Goal: Transaction & Acquisition: Purchase product/service

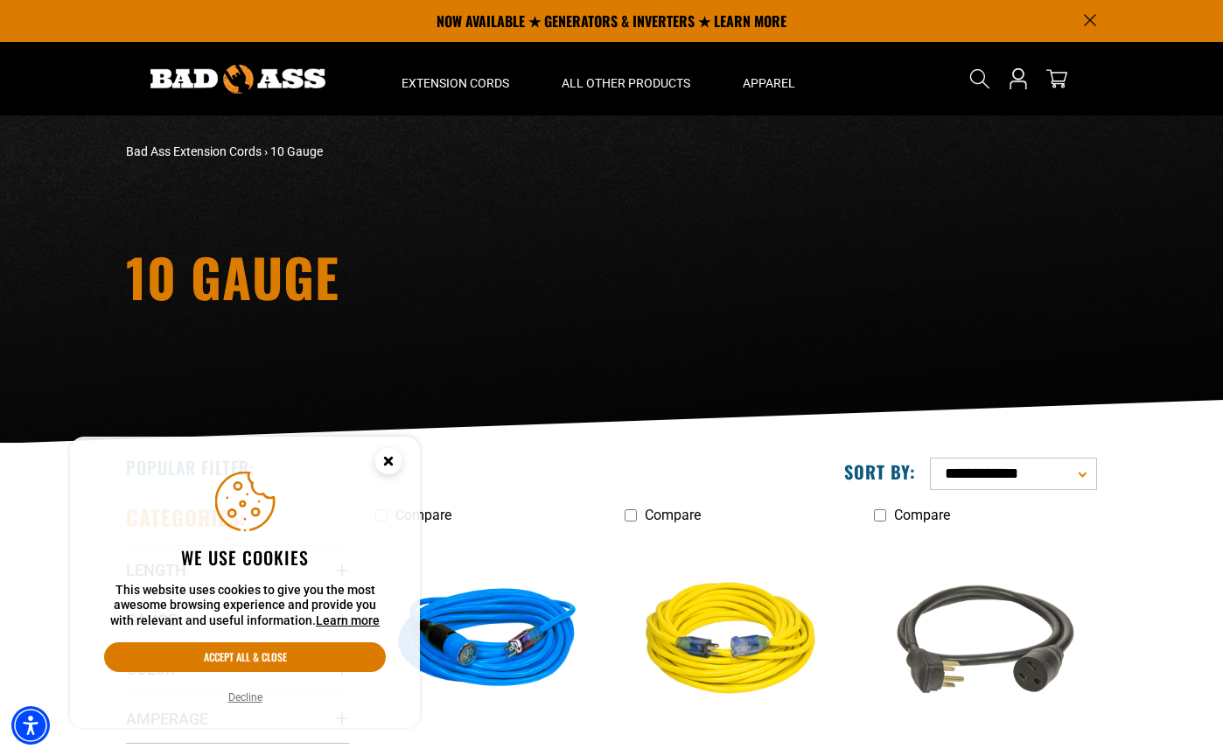
click at [388, 466] on circle "Close this option" at bounding box center [388, 461] width 26 height 26
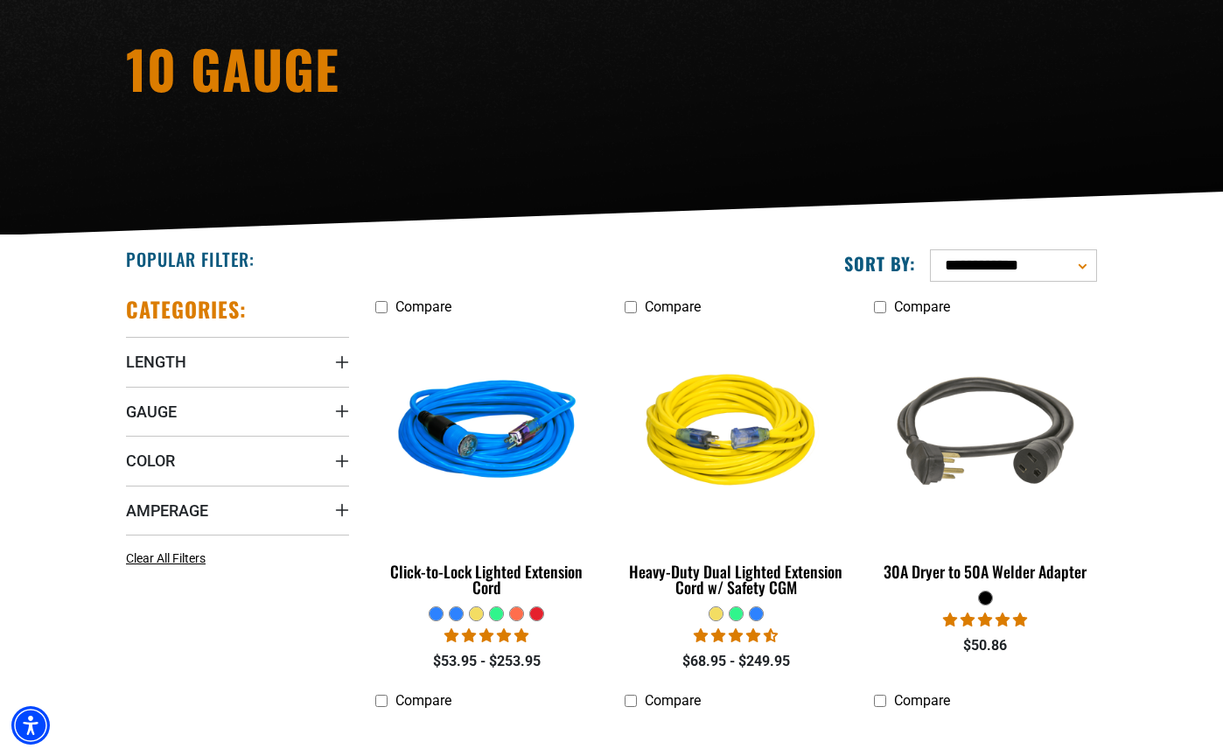
scroll to position [221, 0]
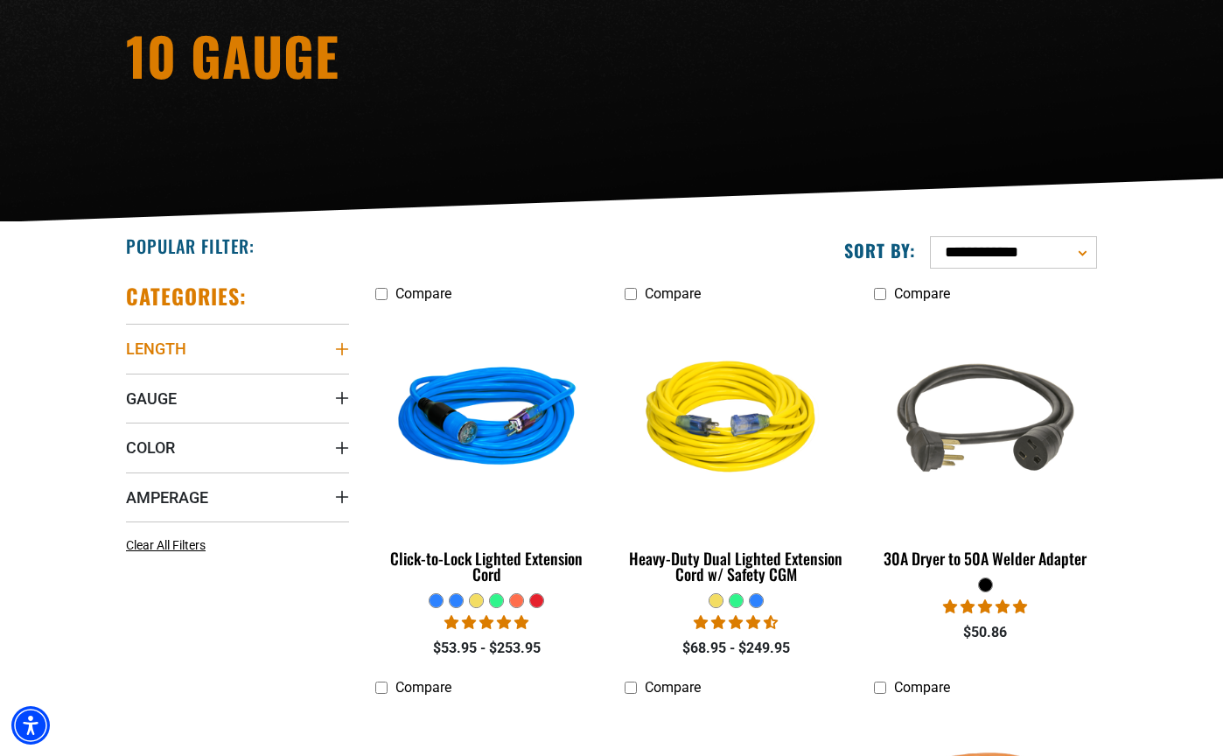
click at [176, 350] on span "Length" at bounding box center [156, 349] width 60 height 20
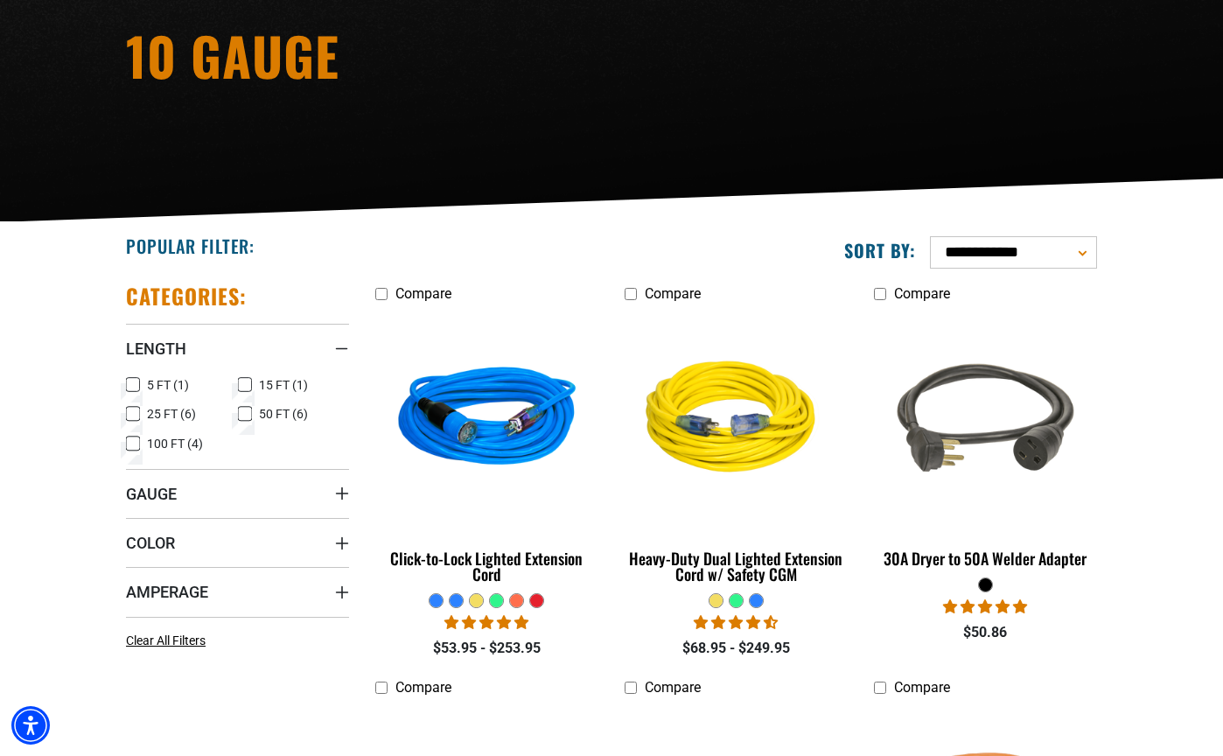
click at [129, 383] on icon at bounding box center [133, 385] width 14 height 23
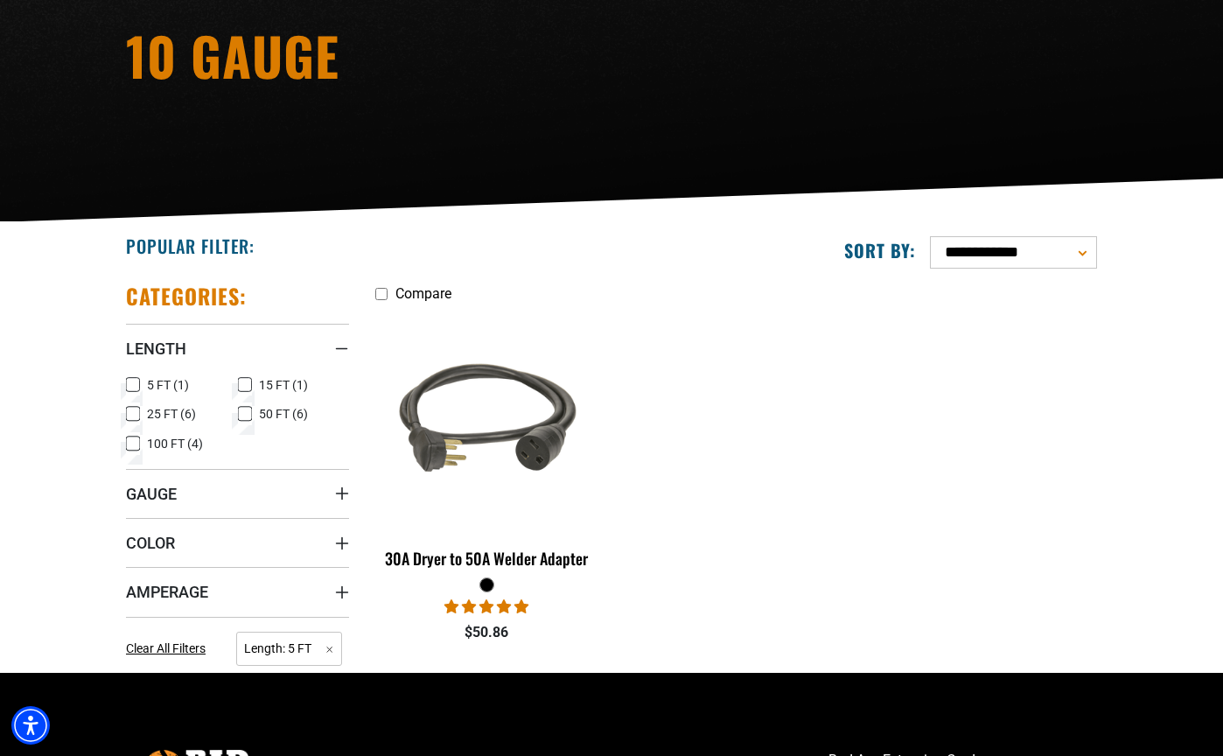
click at [129, 383] on icon at bounding box center [133, 386] width 11 height 10
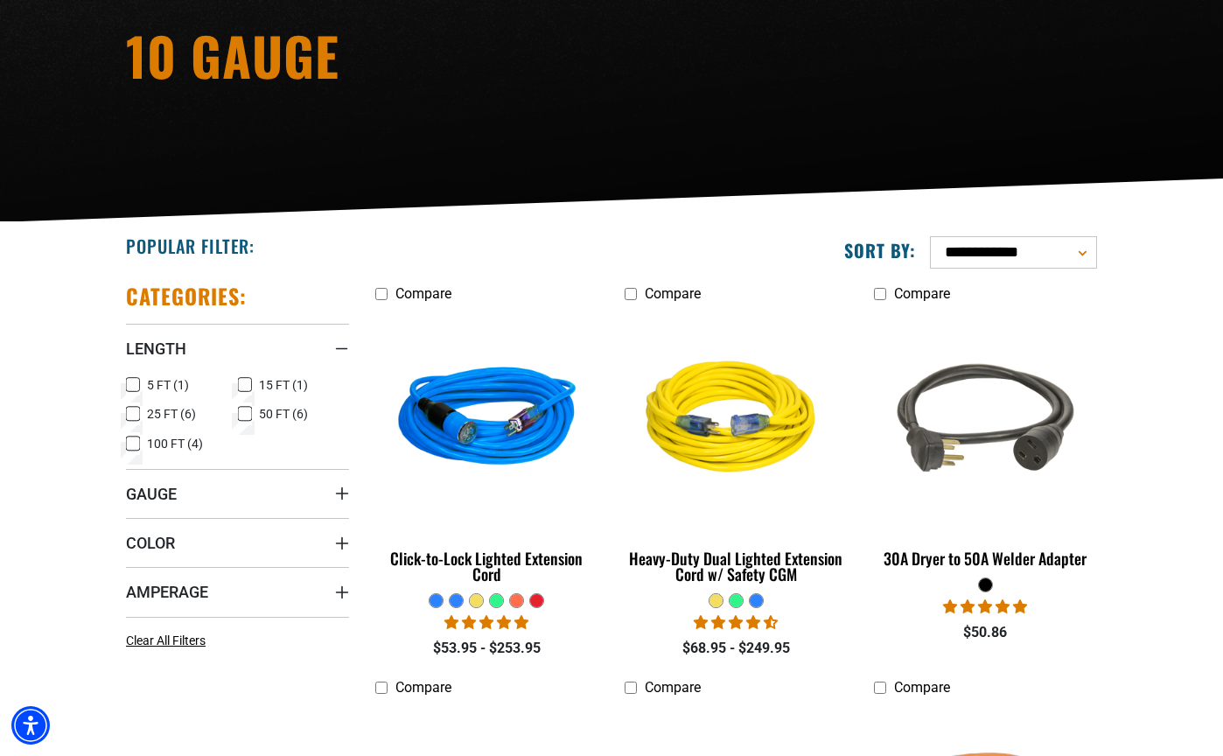
click at [129, 383] on icon at bounding box center [133, 385] width 14 height 23
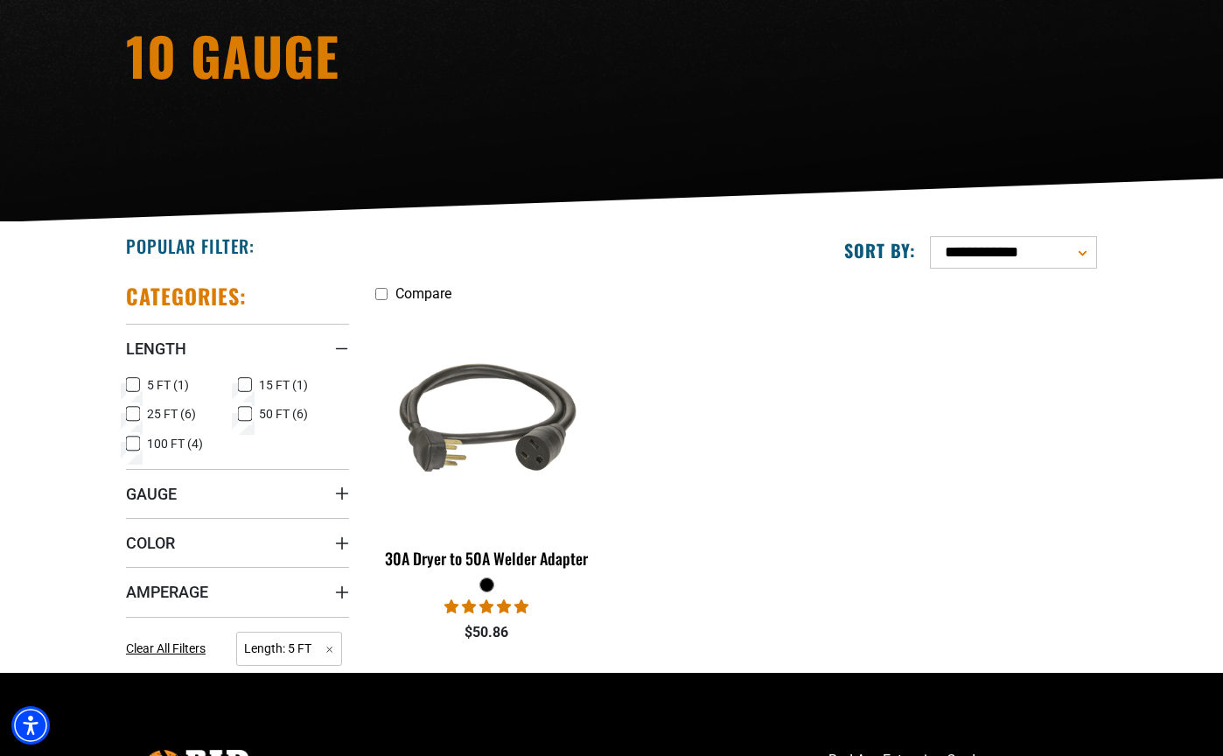
click at [129, 383] on icon at bounding box center [133, 386] width 11 height 10
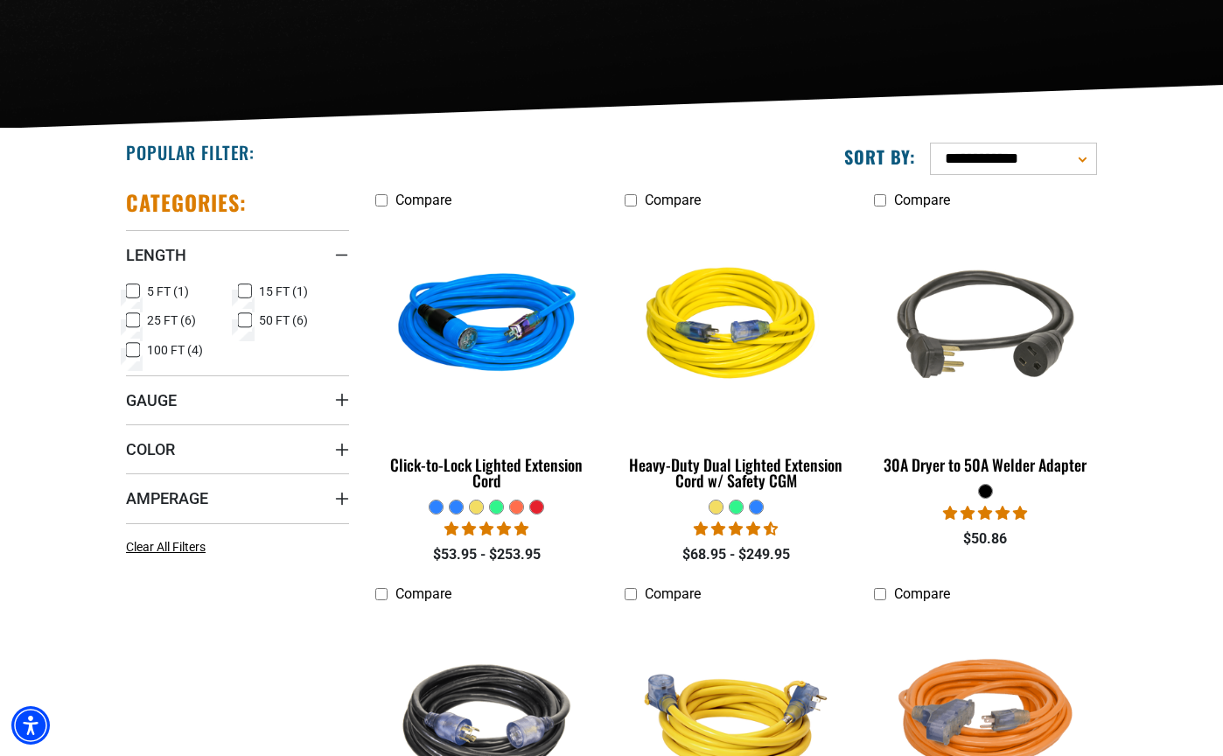
scroll to position [359, 0]
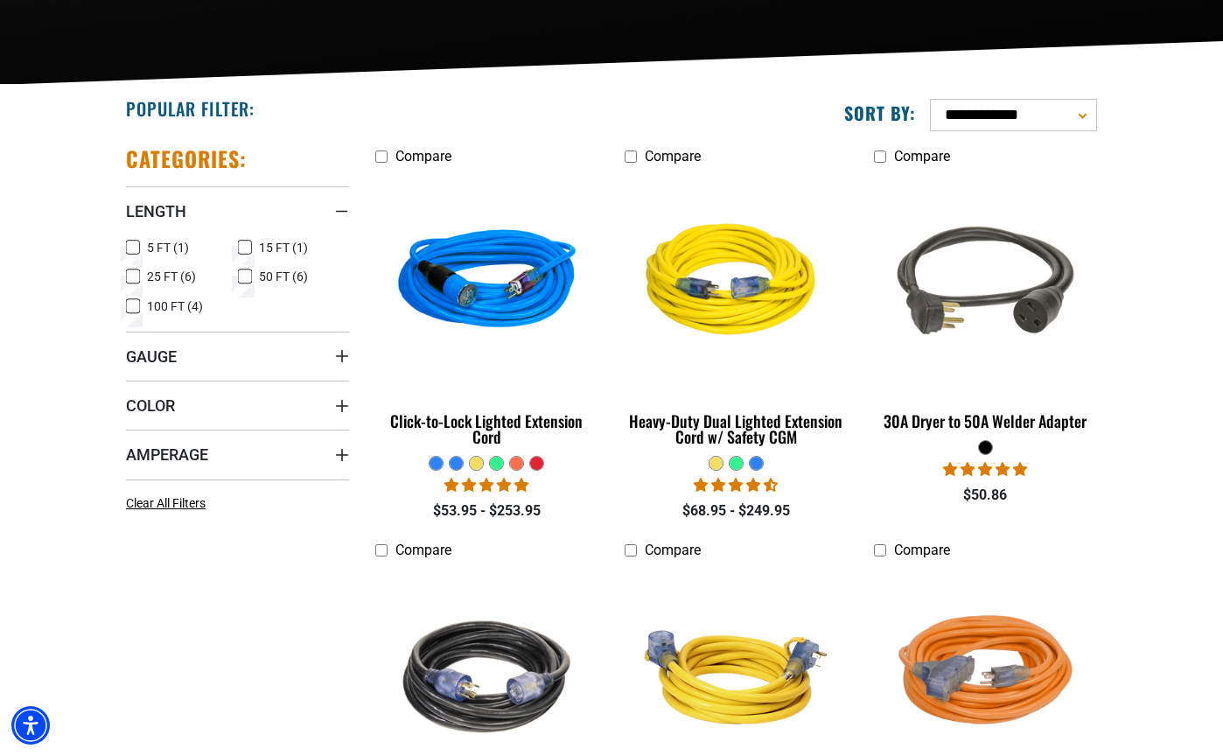
click at [242, 249] on icon at bounding box center [245, 247] width 14 height 23
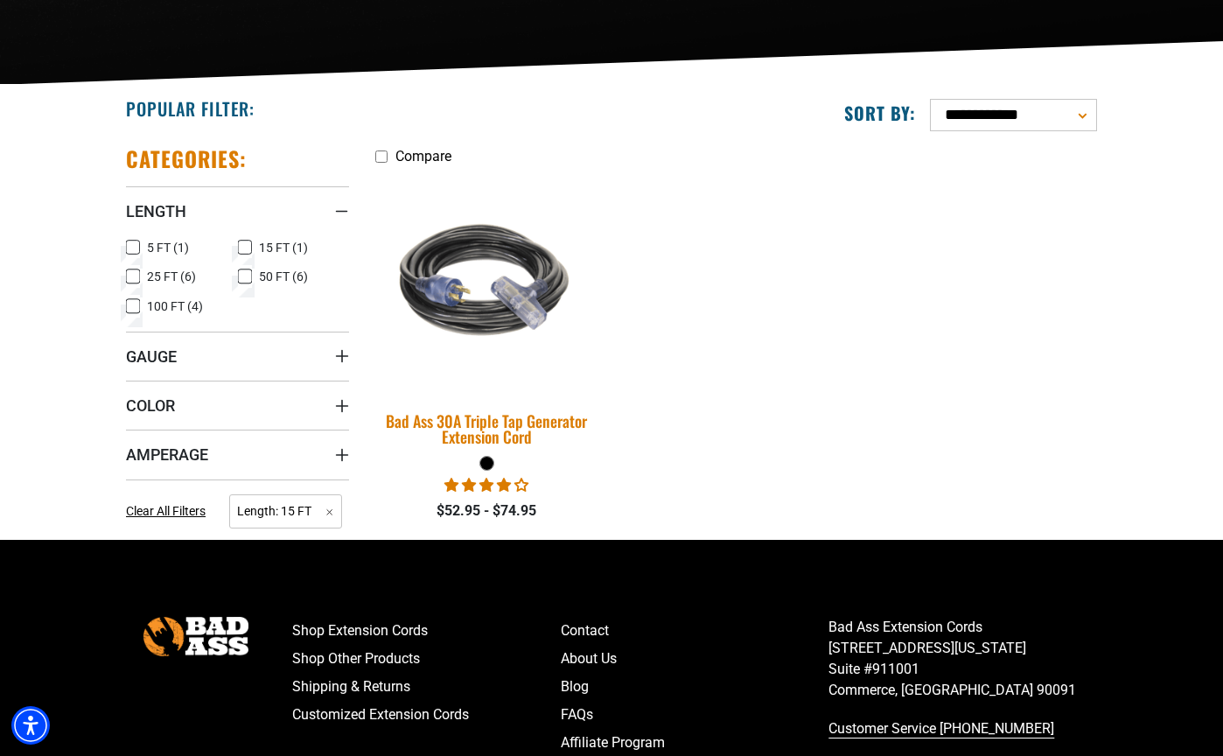
click at [444, 417] on div "Bad Ass 30A Triple Tap Generator Extension Cord" at bounding box center [486, 429] width 223 height 32
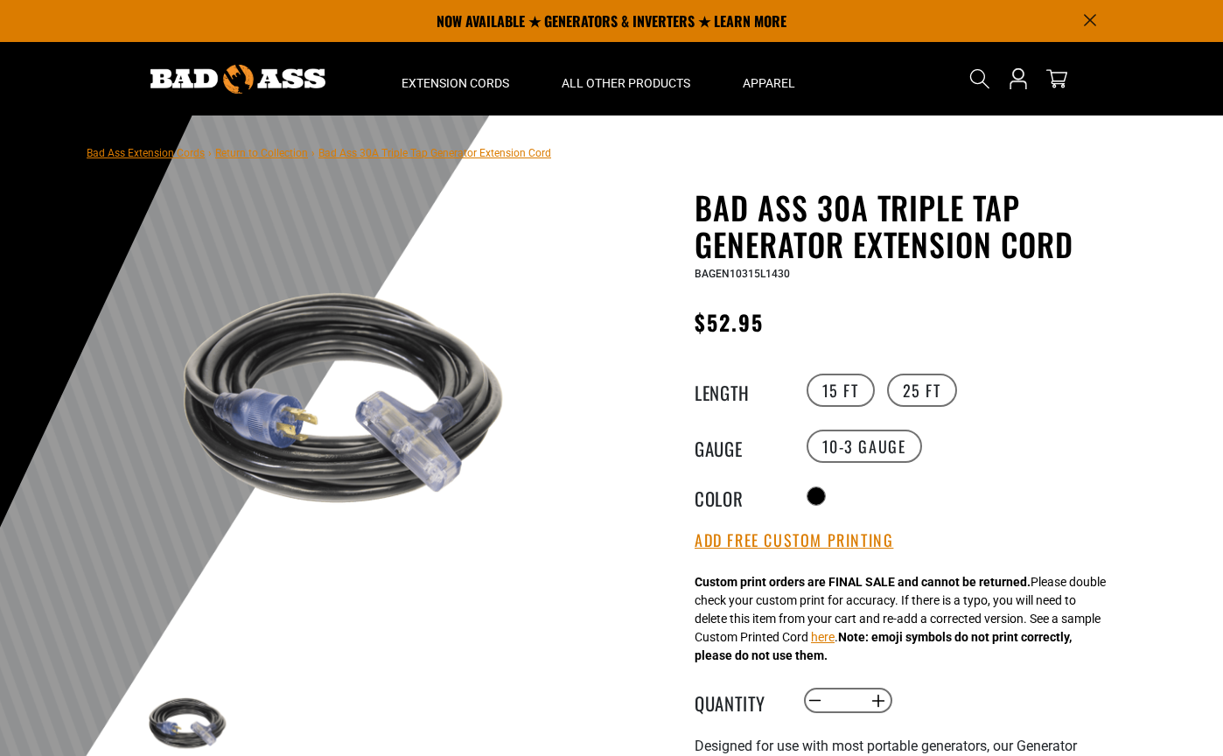
scroll to position [159, 0]
